Goal: Task Accomplishment & Management: Complete application form

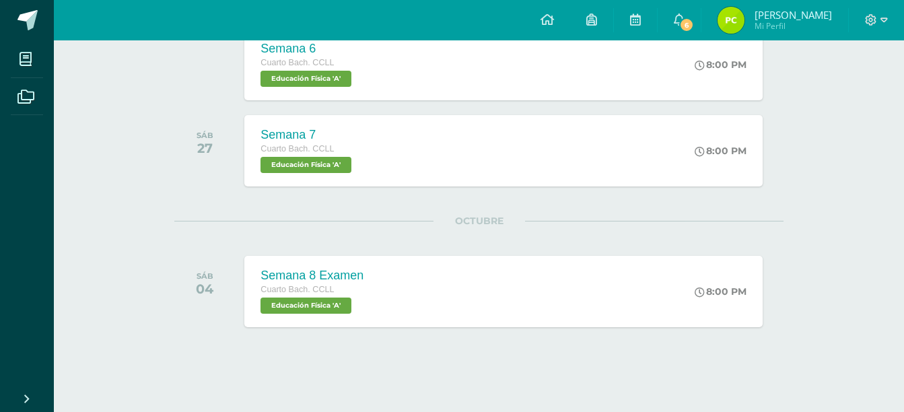
scroll to position [487, 0]
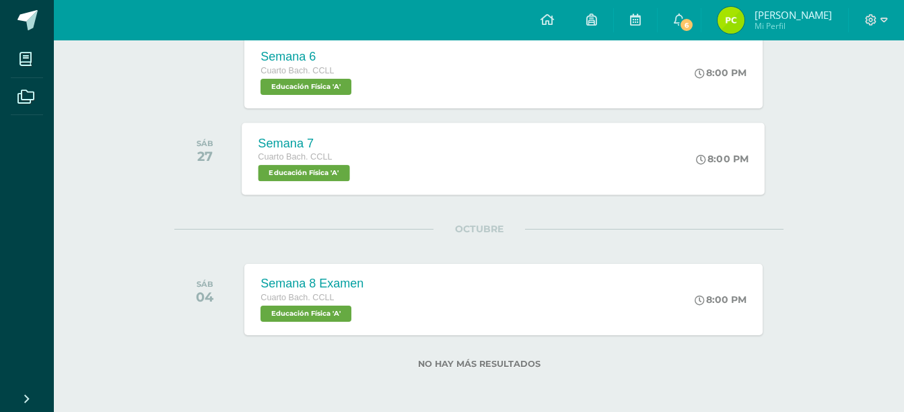
click at [455, 158] on div "Semana 7 Cuarto [PERSON_NAME]. CCLL Educación Física 'A' 8:00 PM Semana 7 Educa…" at bounding box center [503, 158] width 523 height 72
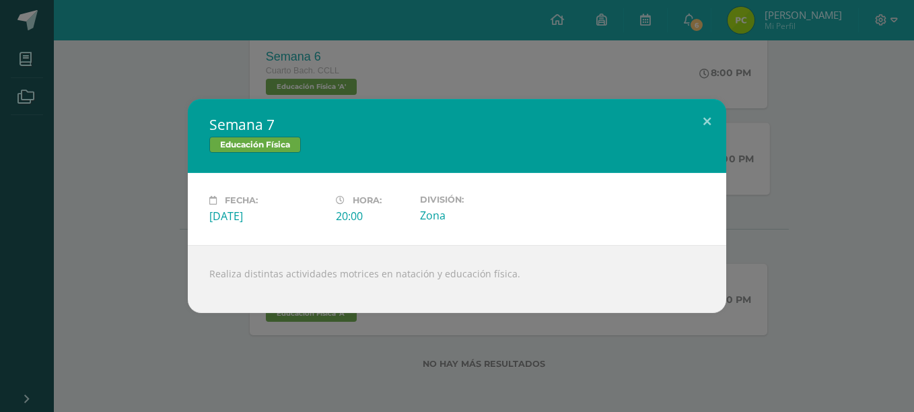
click at [455, 158] on div "Semana 7 Educación Física" at bounding box center [457, 136] width 538 height 74
click at [470, 146] on div "Educación Física" at bounding box center [456, 147] width 495 height 20
click at [710, 128] on button at bounding box center [707, 122] width 38 height 46
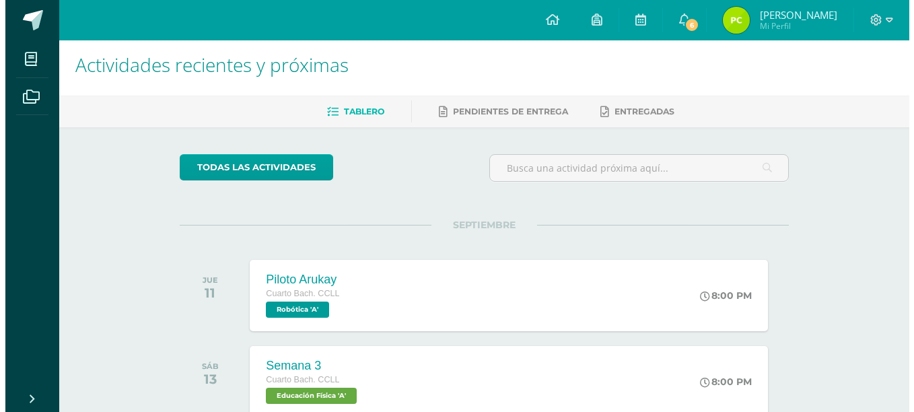
scroll to position [7, 0]
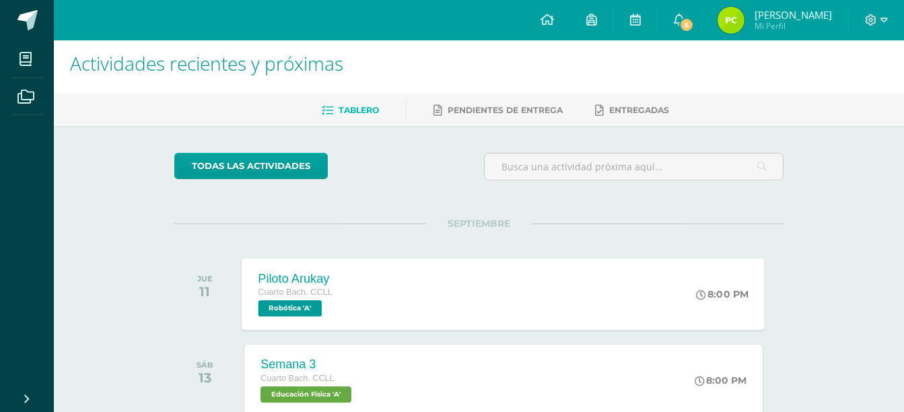
click at [392, 294] on div "Piloto Arukay Cuarto [PERSON_NAME]. CCLL Robótica 'A' 8:00 PM Piloto Arukay Rob…" at bounding box center [503, 294] width 523 height 72
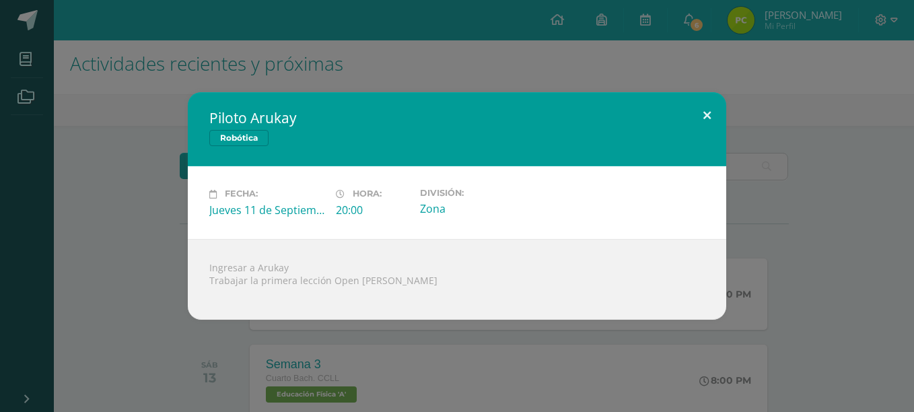
click at [717, 118] on button at bounding box center [707, 115] width 38 height 46
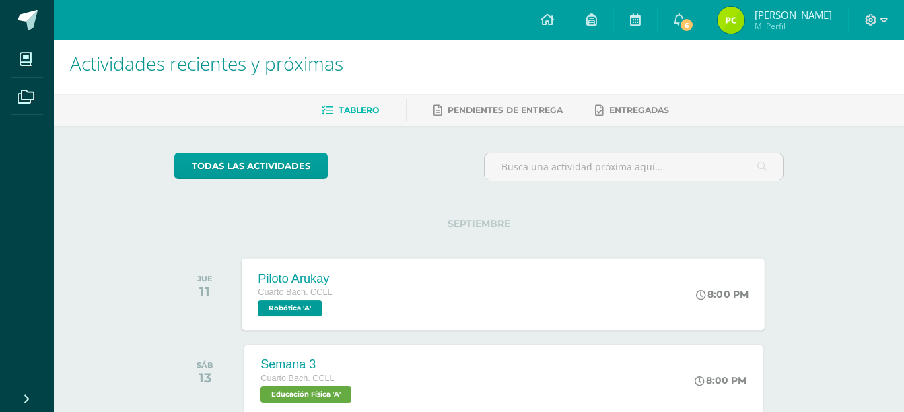
click at [439, 296] on div "Piloto Arukay Cuarto [PERSON_NAME]. CCLL Robótica 'A' 8:00 PM Piloto Arukay Rob…" at bounding box center [503, 294] width 523 height 72
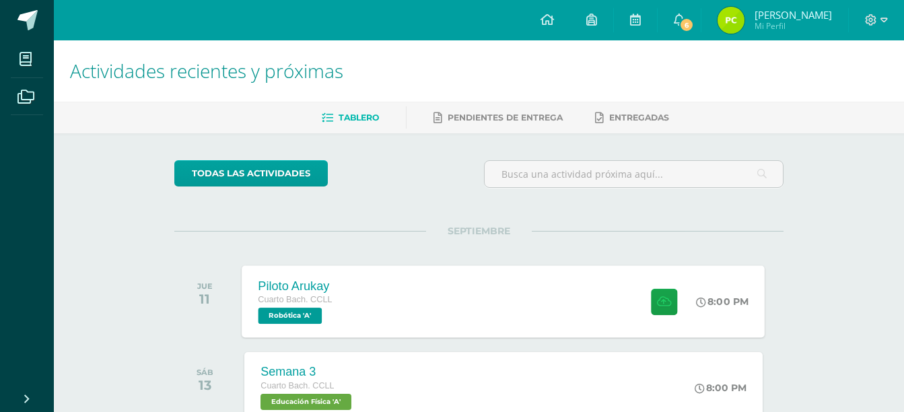
click at [373, 312] on div "Piloto Arukay Cuarto Bach. CCLL Robótica 'A' 8:00 PM Piloto Arukay Robótica" at bounding box center [503, 301] width 523 height 72
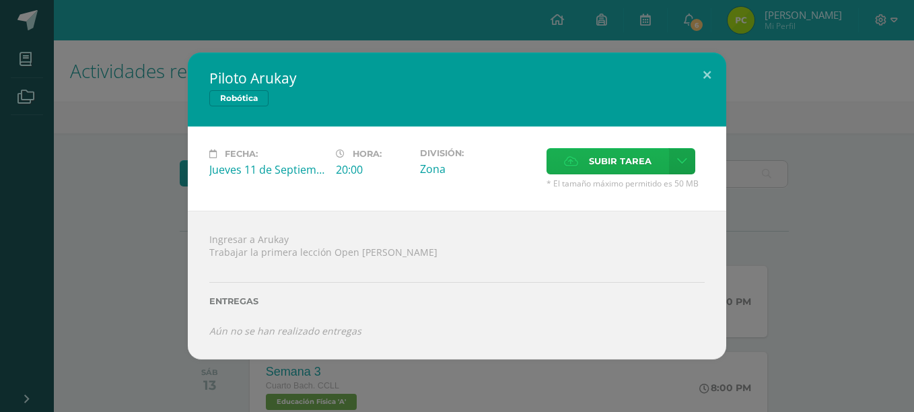
click at [555, 166] on label "Subir tarea" at bounding box center [607, 161] width 122 height 26
click at [0, 0] on input "Subir tarea" at bounding box center [0, 0] width 0 height 0
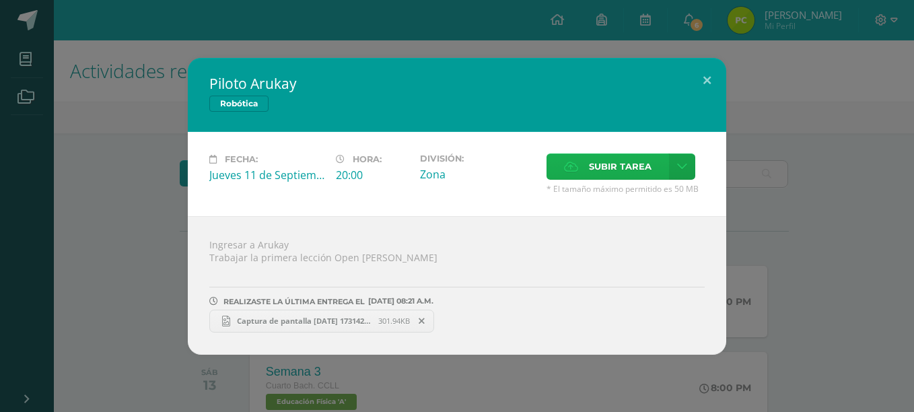
click at [580, 172] on label "Subir tarea" at bounding box center [607, 166] width 122 height 26
click at [0, 0] on input "Subir tarea" at bounding box center [0, 0] width 0 height 0
click at [544, 328] on link "Captura de pantalla [DATE] 173142.png 301.94KB" at bounding box center [549, 321] width 225 height 23
click at [310, 302] on span "REALIZASTE LA ÚLTIMA ENTREGA EL" at bounding box center [293, 301] width 141 height 9
click at [312, 327] on link "Captura de pantalla [DATE] 173142.png 301.94KB" at bounding box center [321, 321] width 225 height 23
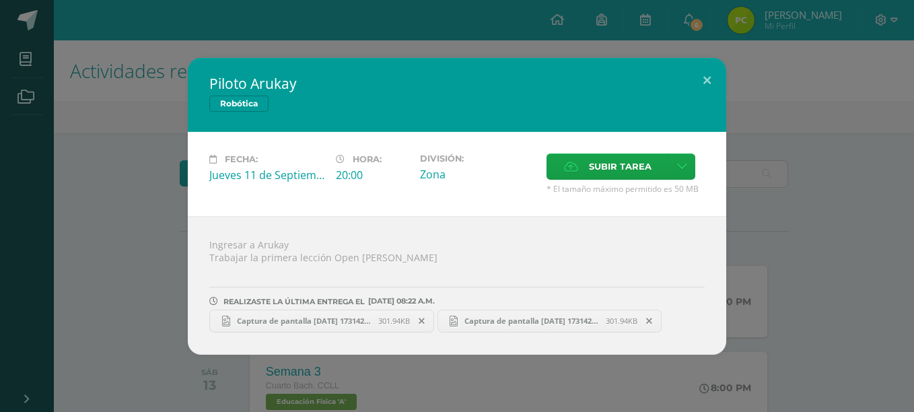
click at [422, 322] on icon at bounding box center [422, 320] width 6 height 9
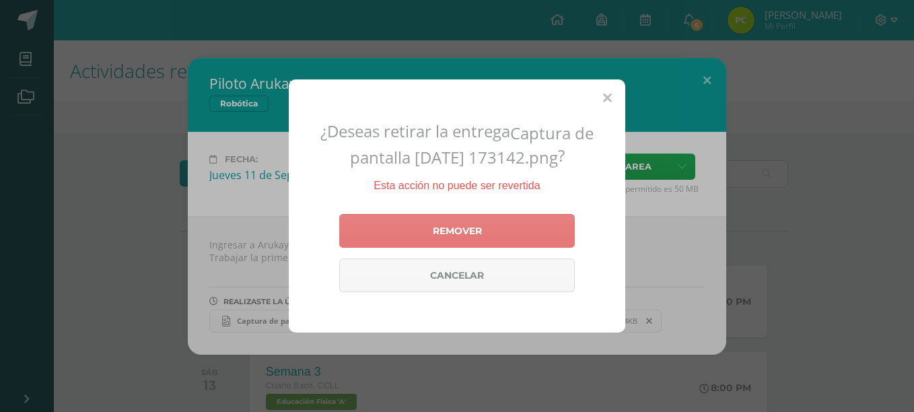
click at [468, 222] on link "Remover" at bounding box center [457, 231] width 236 height 34
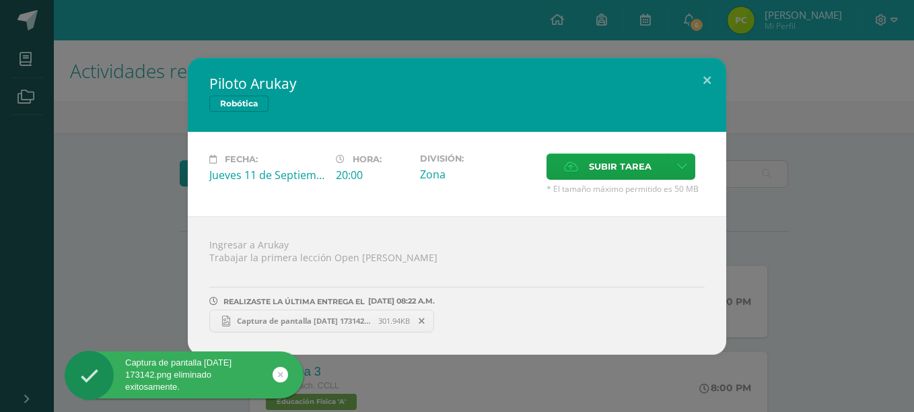
click at [423, 321] on icon at bounding box center [422, 320] width 6 height 9
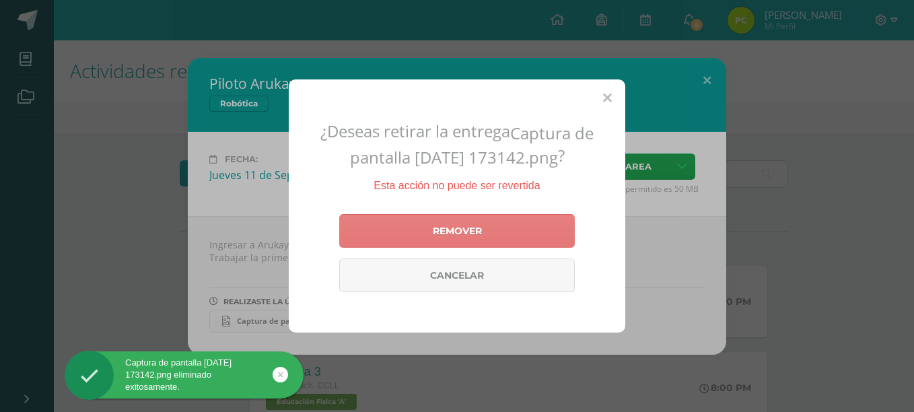
click at [417, 228] on link "Remover" at bounding box center [457, 231] width 236 height 34
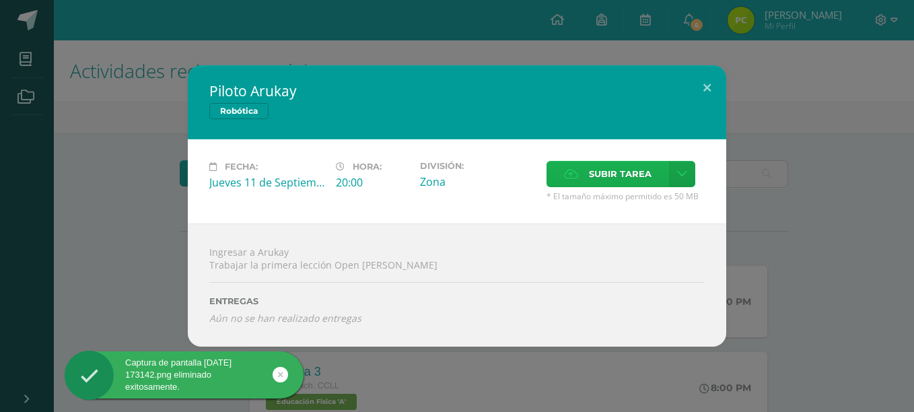
click at [616, 182] on span "Subir tarea" at bounding box center [620, 174] width 63 height 25
click at [0, 0] on input "Subir tarea" at bounding box center [0, 0] width 0 height 0
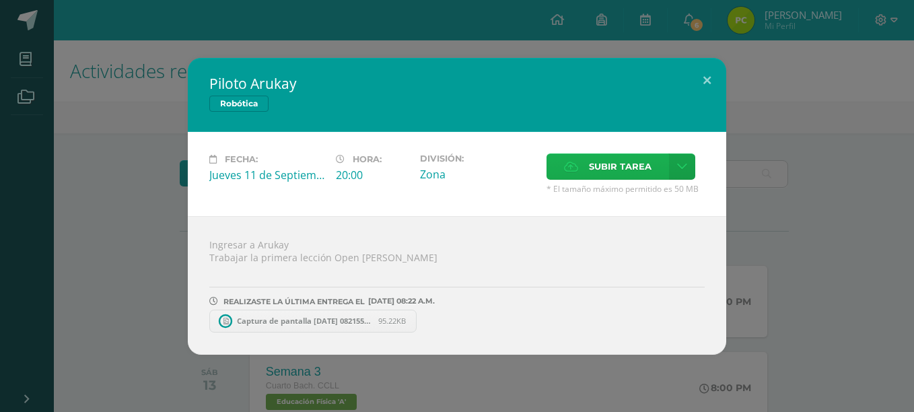
click at [580, 157] on label "Subir tarea" at bounding box center [607, 166] width 122 height 26
click at [0, 0] on input "Subir tarea" at bounding box center [0, 0] width 0 height 0
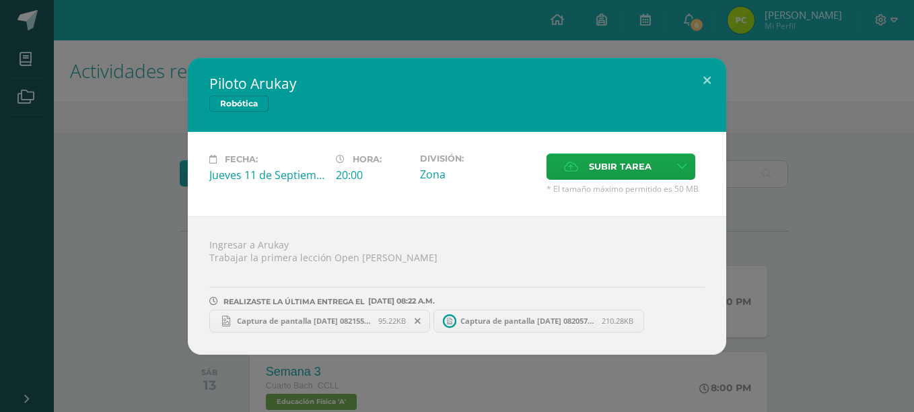
click at [322, 325] on span "Captura de pantalla 2025-09-11 082155.png" at bounding box center [304, 321] width 148 height 10
click at [712, 80] on button at bounding box center [707, 81] width 38 height 46
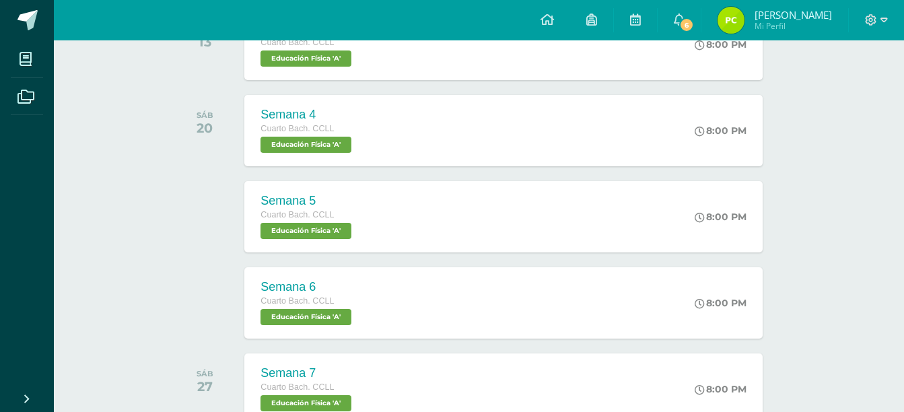
scroll to position [360, 0]
